Goal: Navigation & Orientation: Find specific page/section

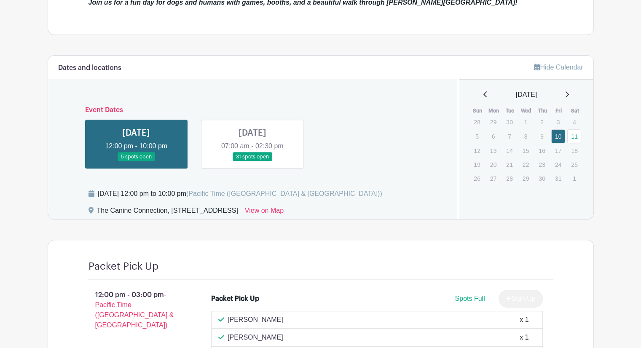
scroll to position [295, 0]
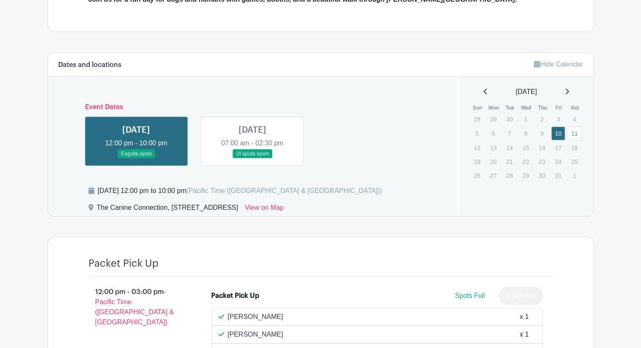
click at [253, 159] on link at bounding box center [253, 159] width 0 height 0
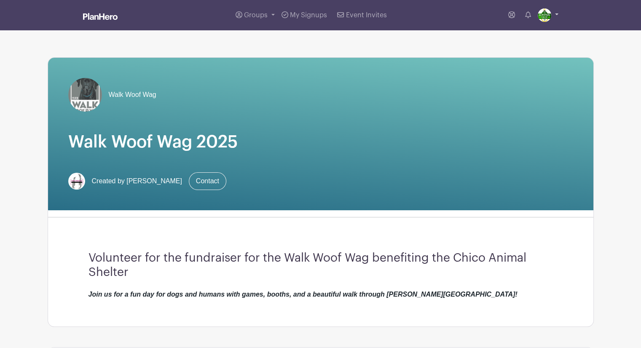
click at [545, 18] on img at bounding box center [544, 14] width 13 height 13
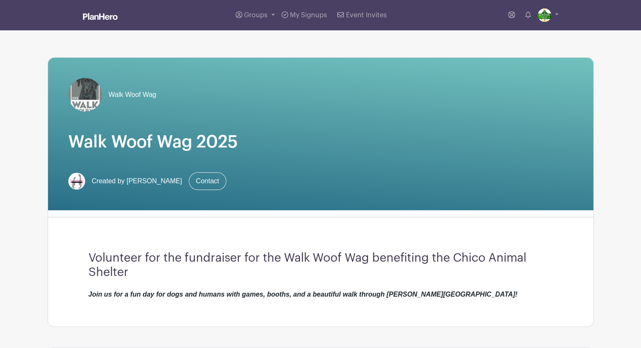
scroll to position [379, 0]
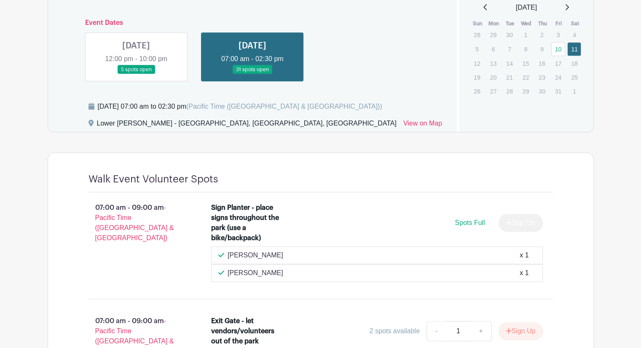
click at [136, 74] on link at bounding box center [136, 74] width 0 height 0
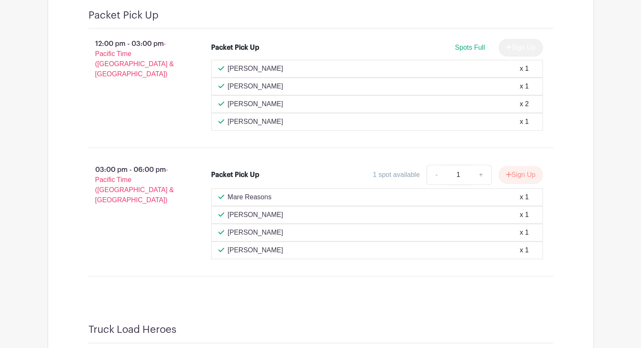
scroll to position [548, 0]
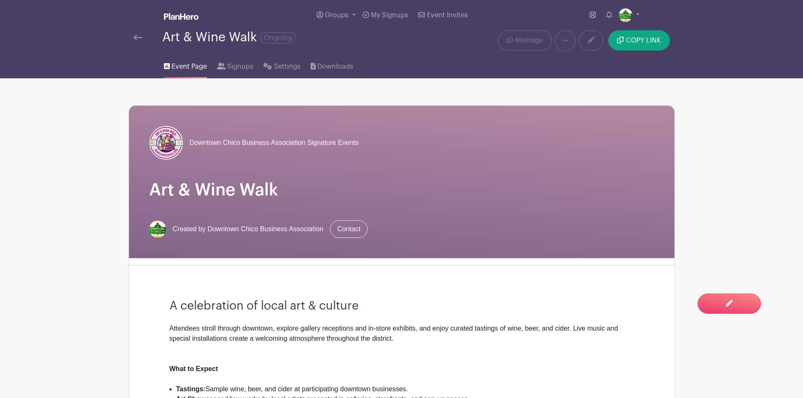
click at [140, 36] on img at bounding box center [138, 38] width 8 height 6
